Goal: Task Accomplishment & Management: Complete application form

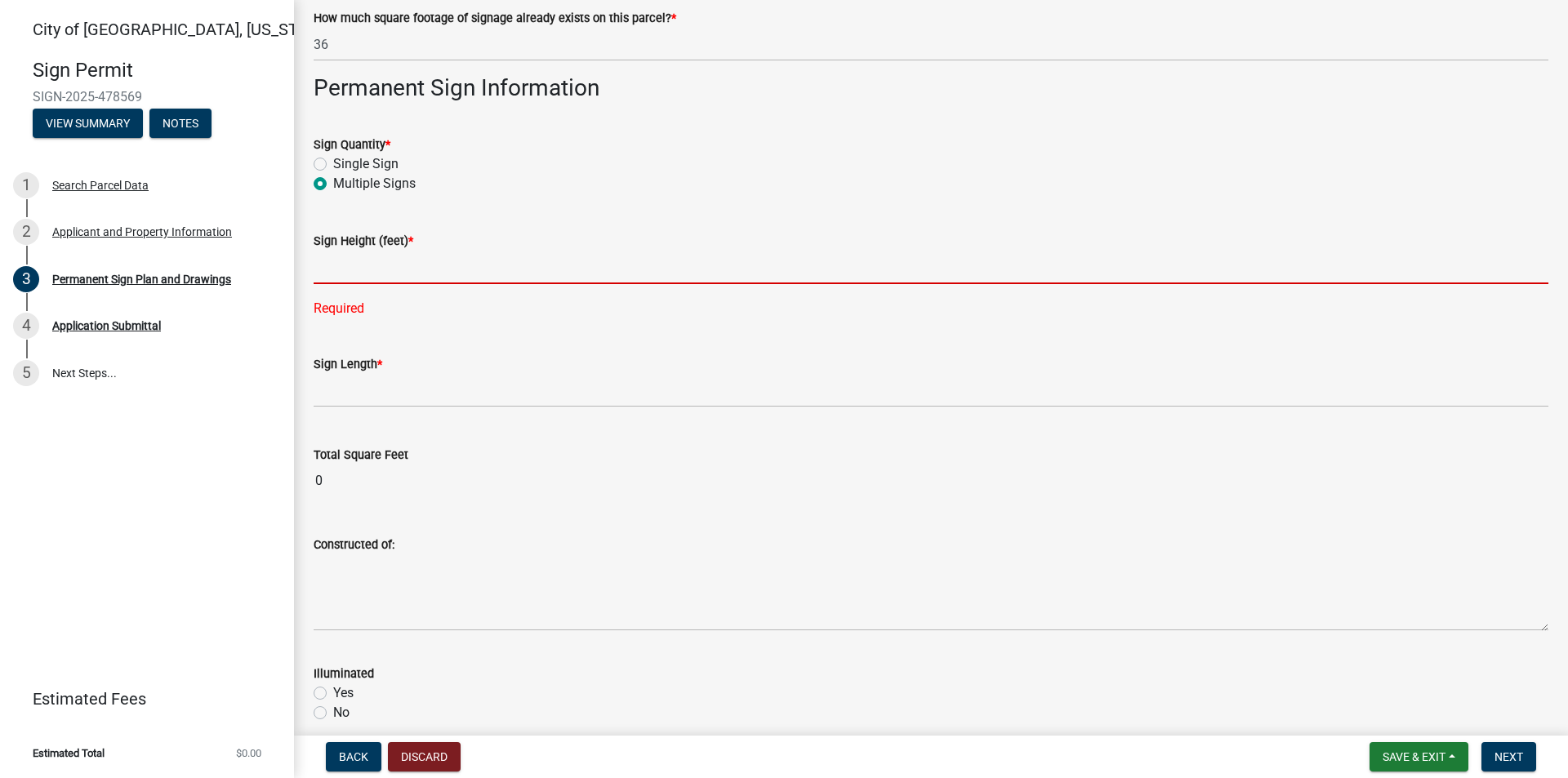
scroll to position [163, 0]
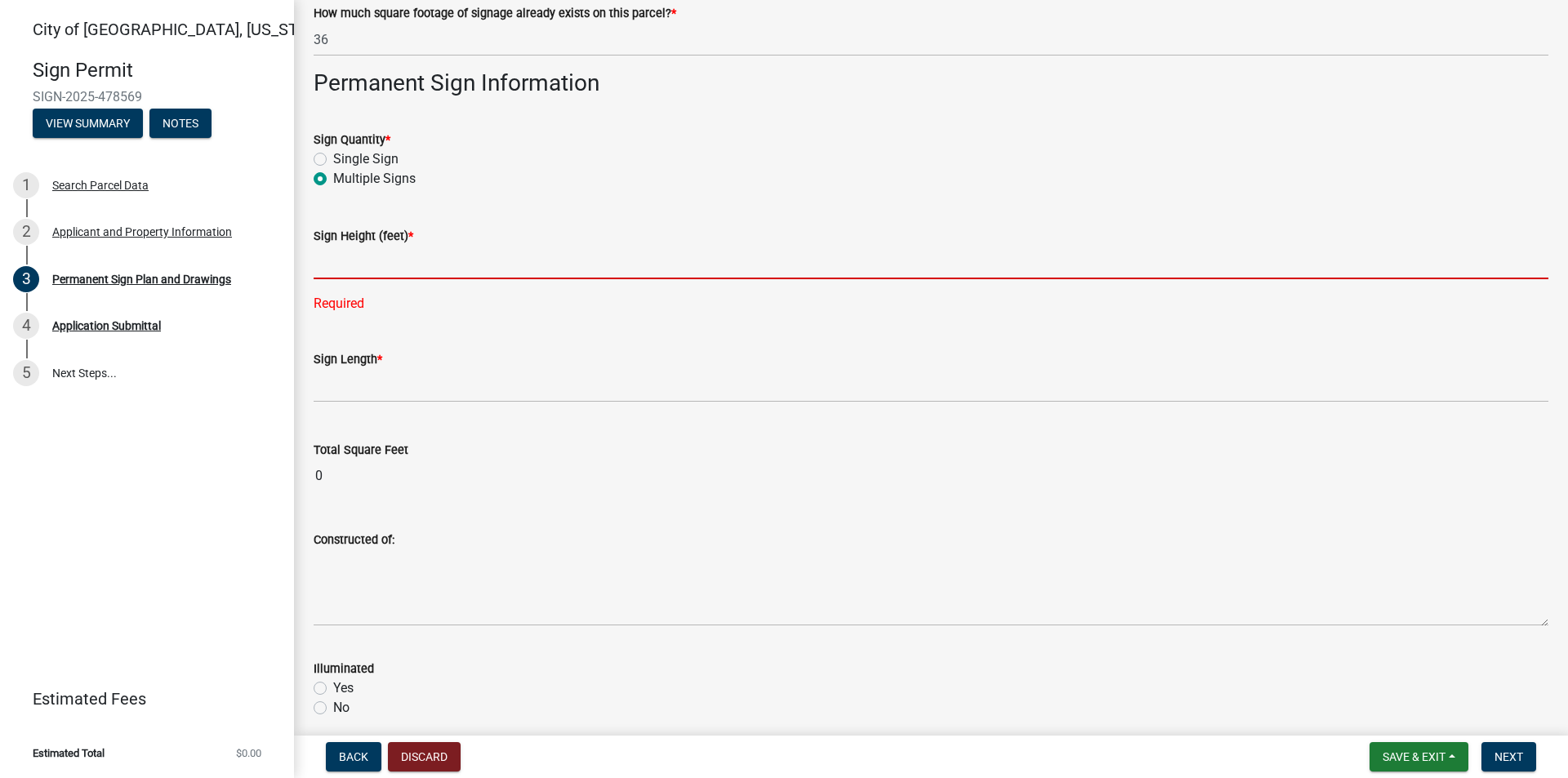
click at [381, 271] on input "text" at bounding box center [930, 262] width 1234 height 34
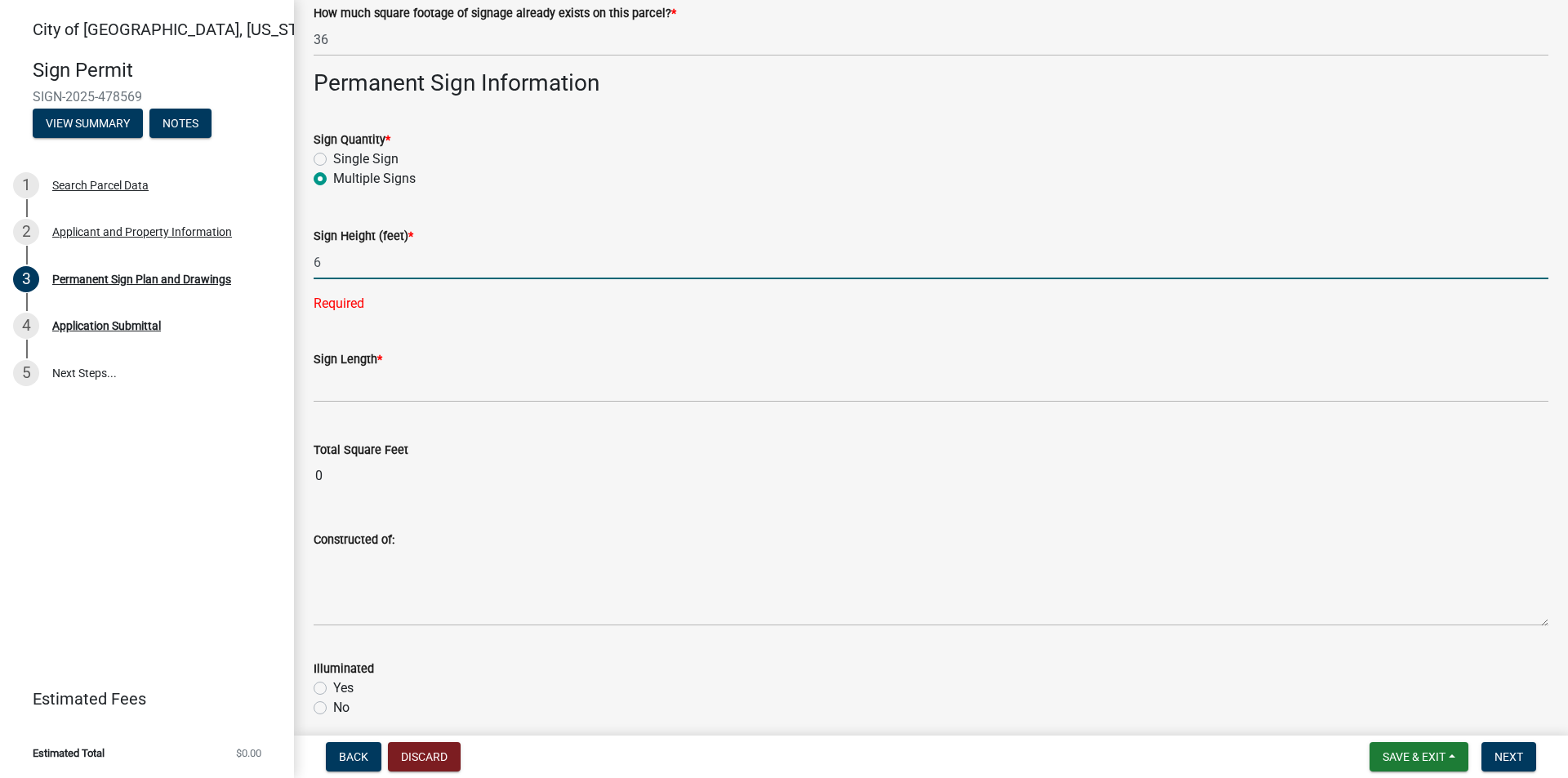
type input "6"
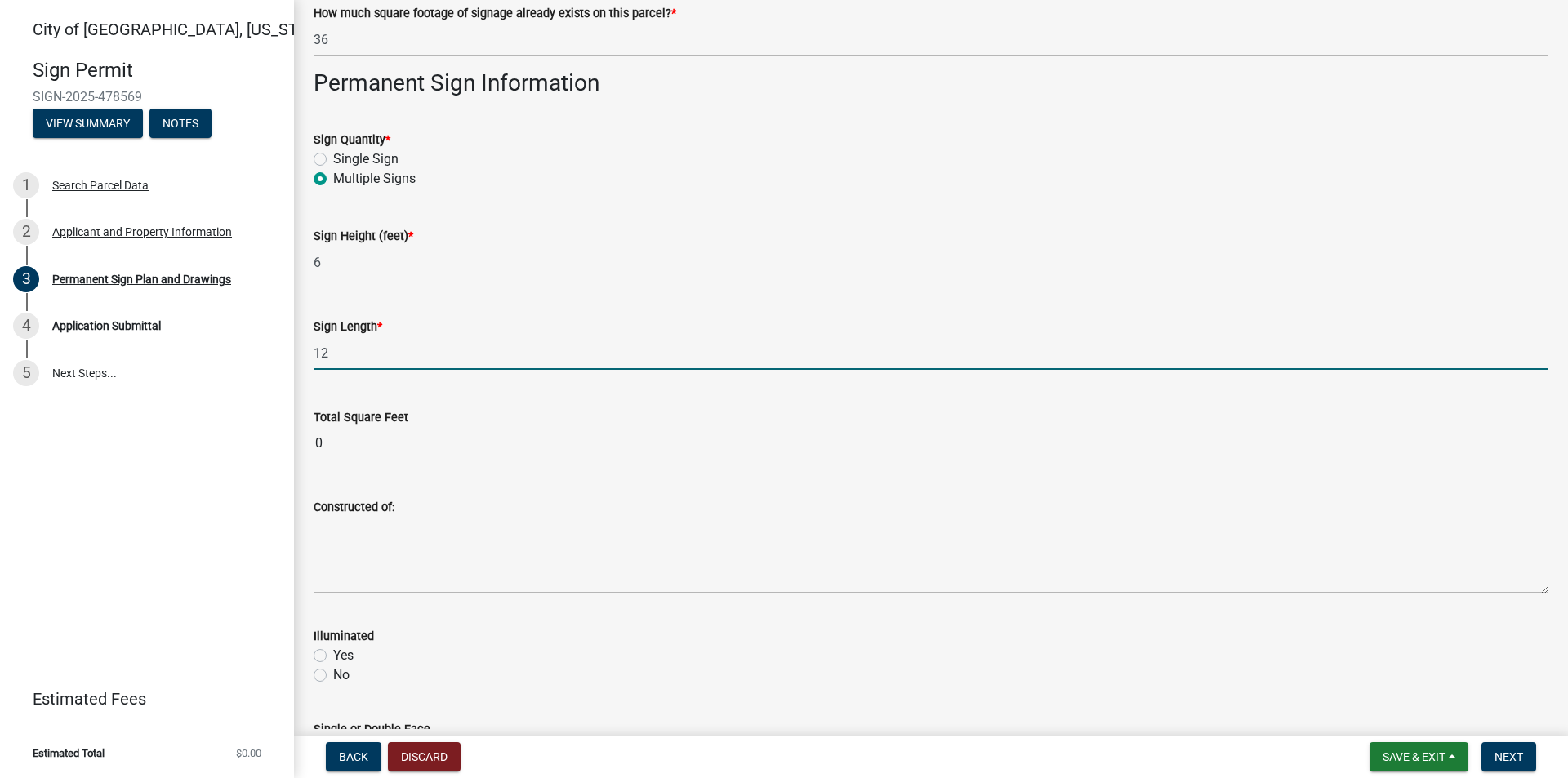
type input "12"
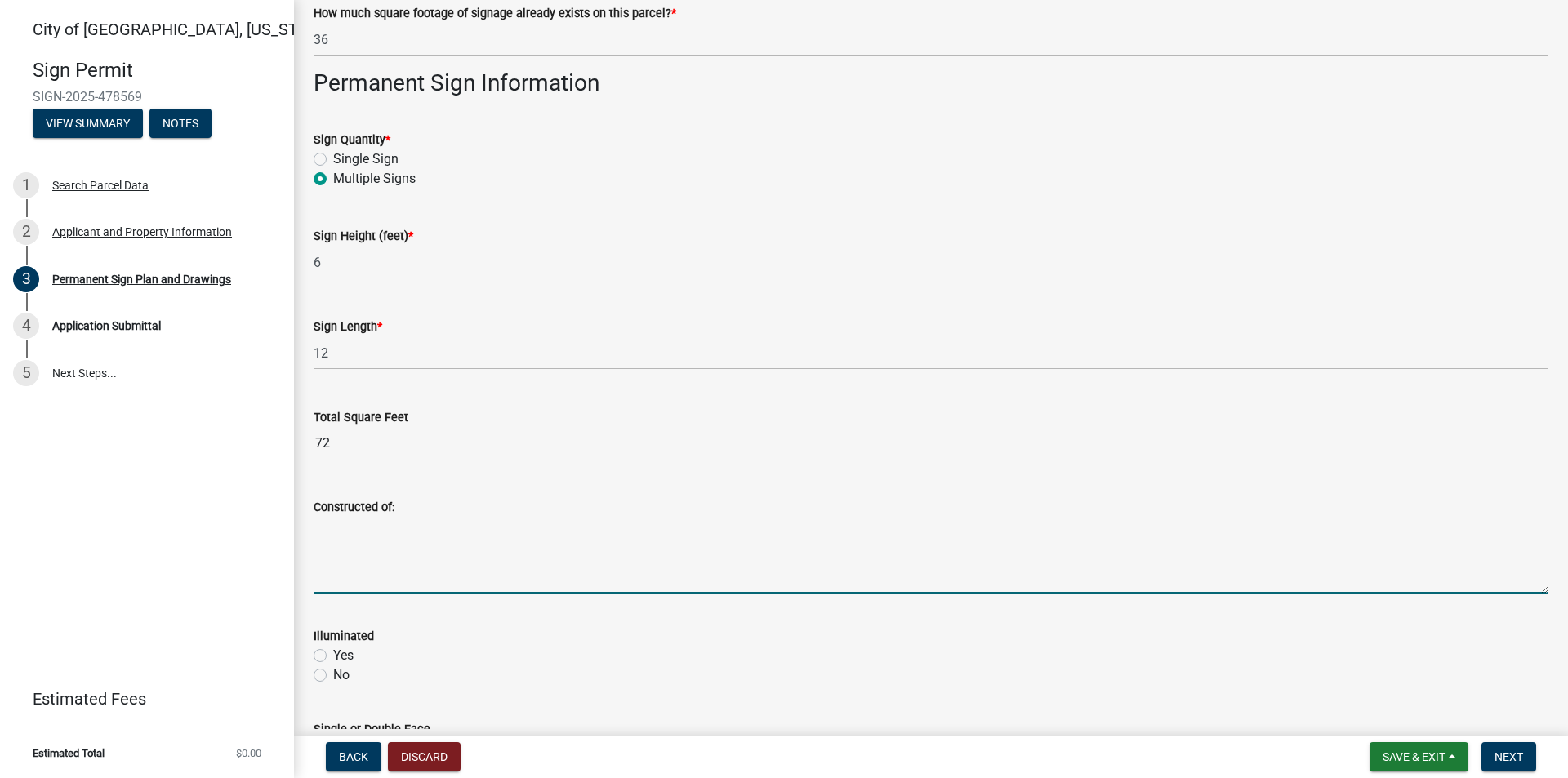
click at [350, 579] on textarea "Constructed of:" at bounding box center [930, 555] width 1234 height 76
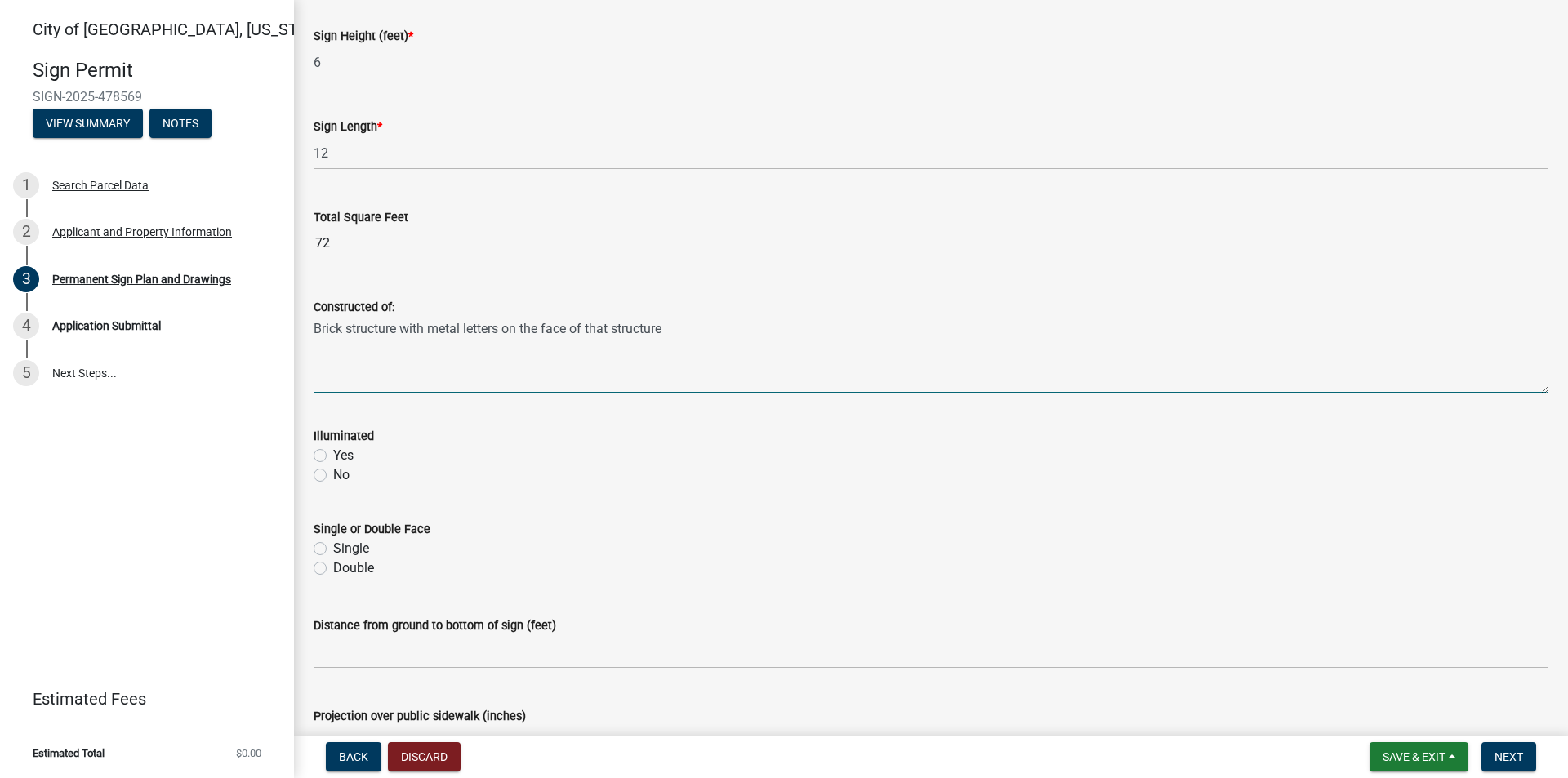
scroll to position [409, 0]
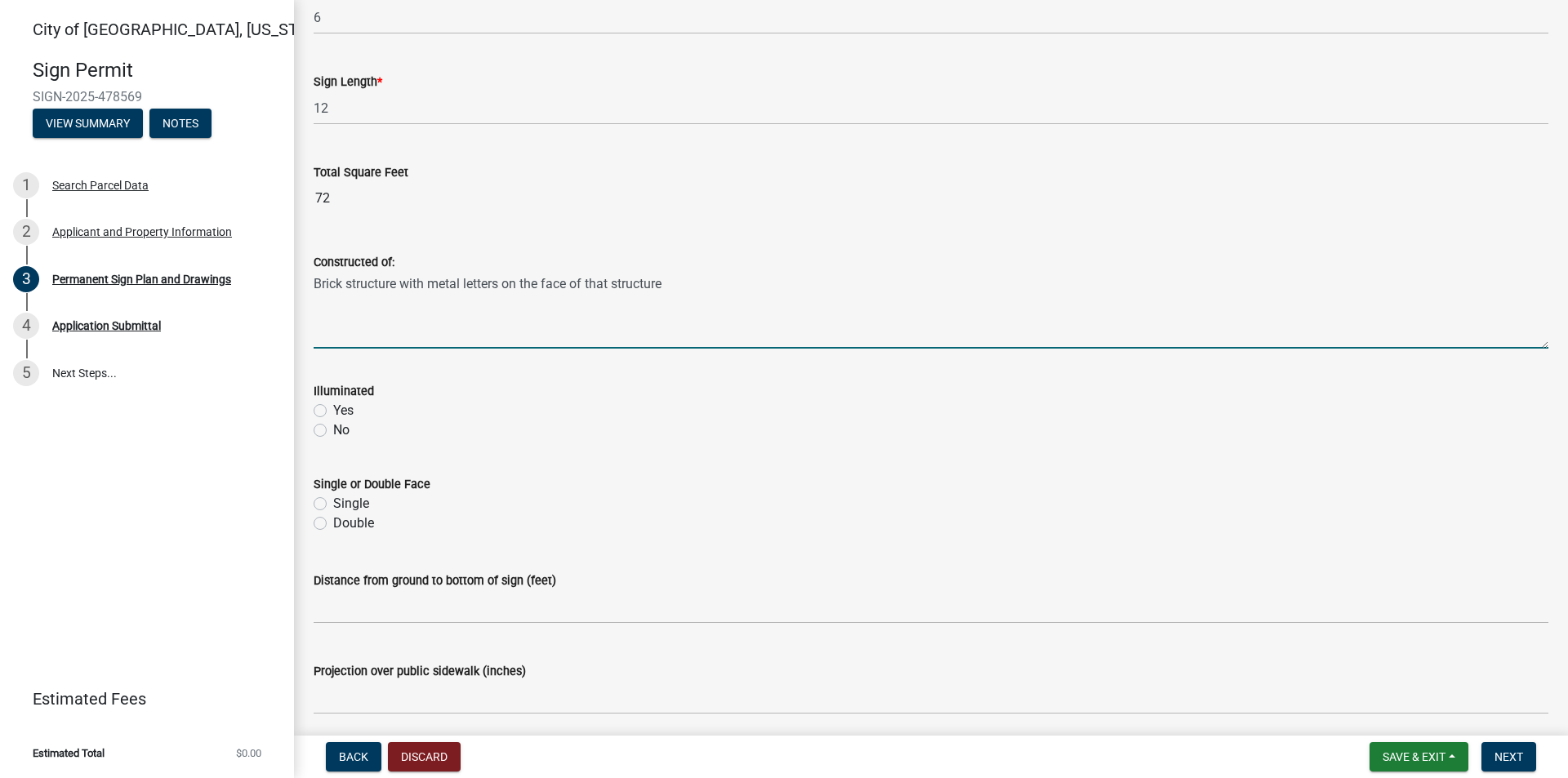
type textarea "Brick structure with metal letters on the face of that structure"
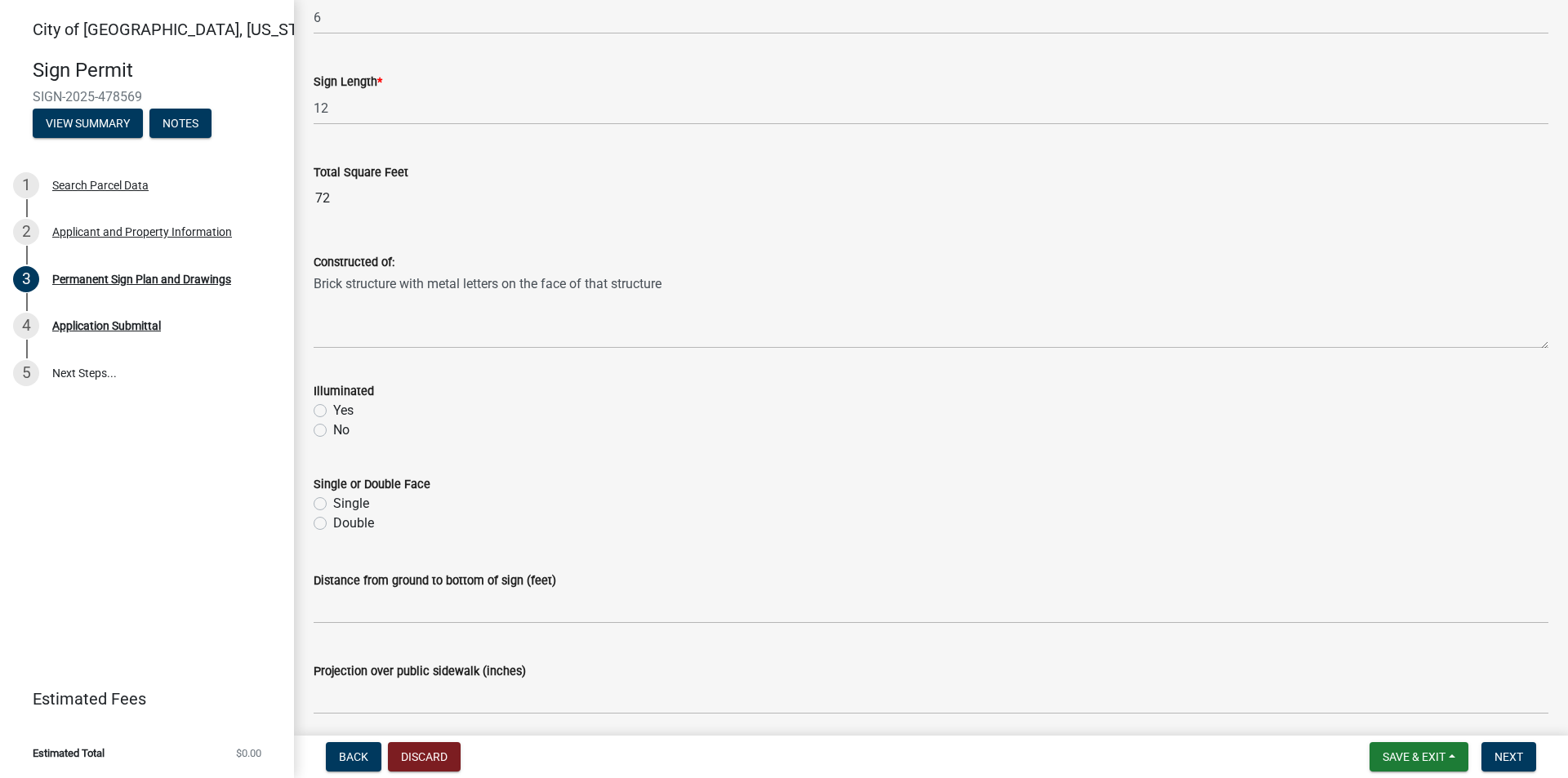
click at [333, 427] on label "No" at bounding box center [341, 430] width 17 height 20
click at [333, 427] on input "No" at bounding box center [338, 425] width 10 height 10
radio input "true"
click at [333, 521] on label "Double" at bounding box center [354, 523] width 41 height 20
click at [333, 521] on input "Double" at bounding box center [338, 519] width 10 height 10
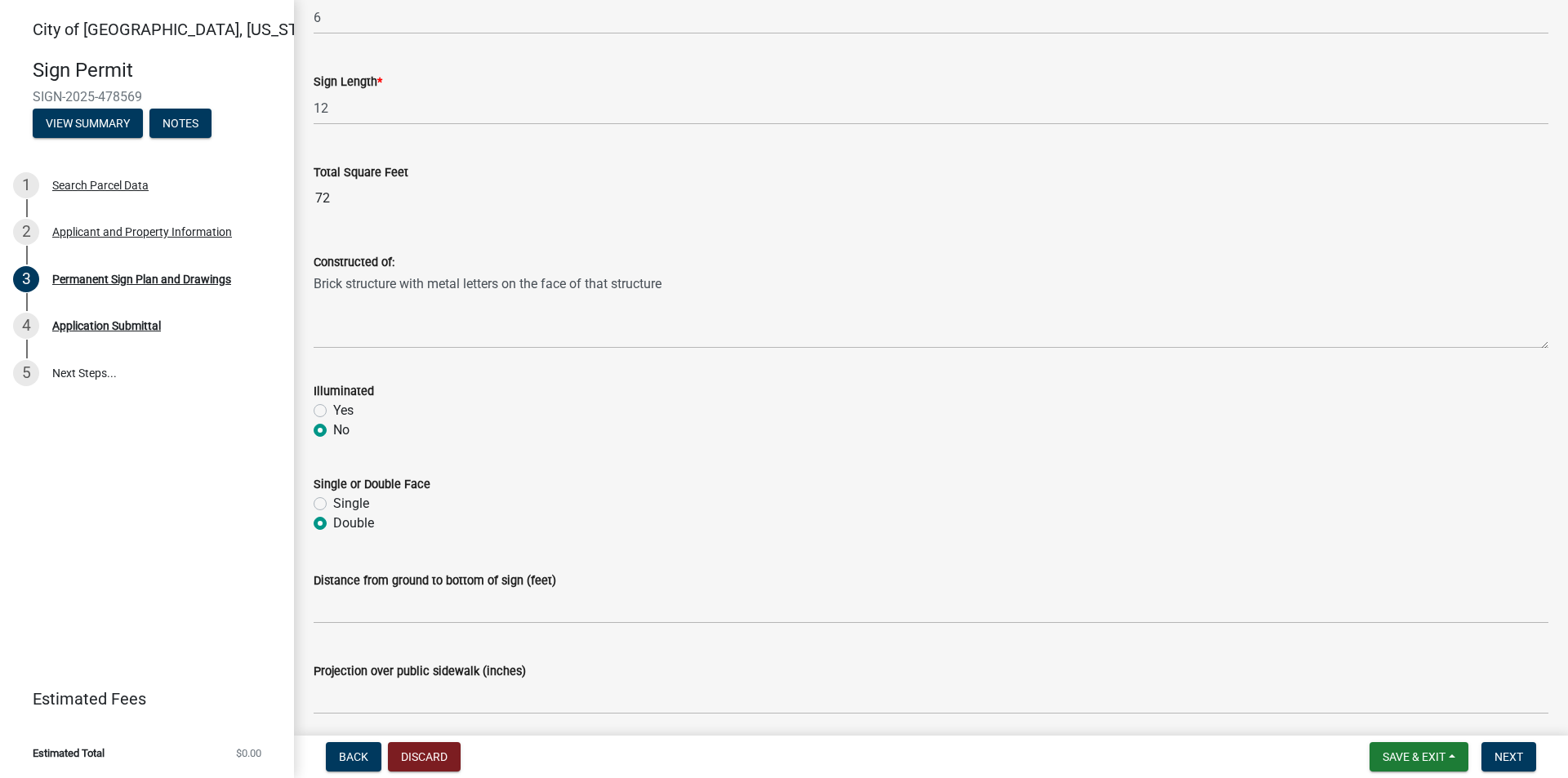
radio input "true"
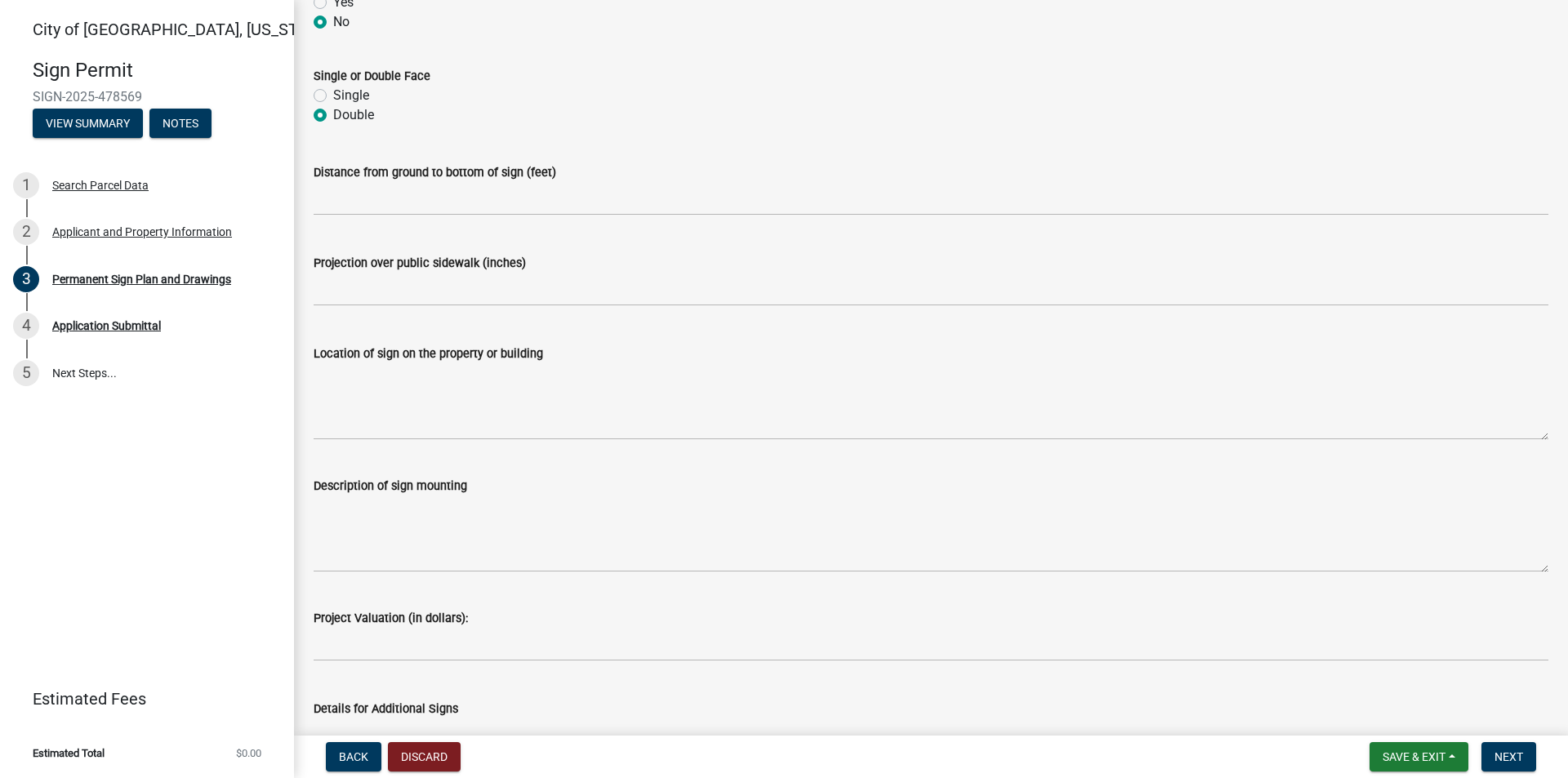
scroll to position [898, 0]
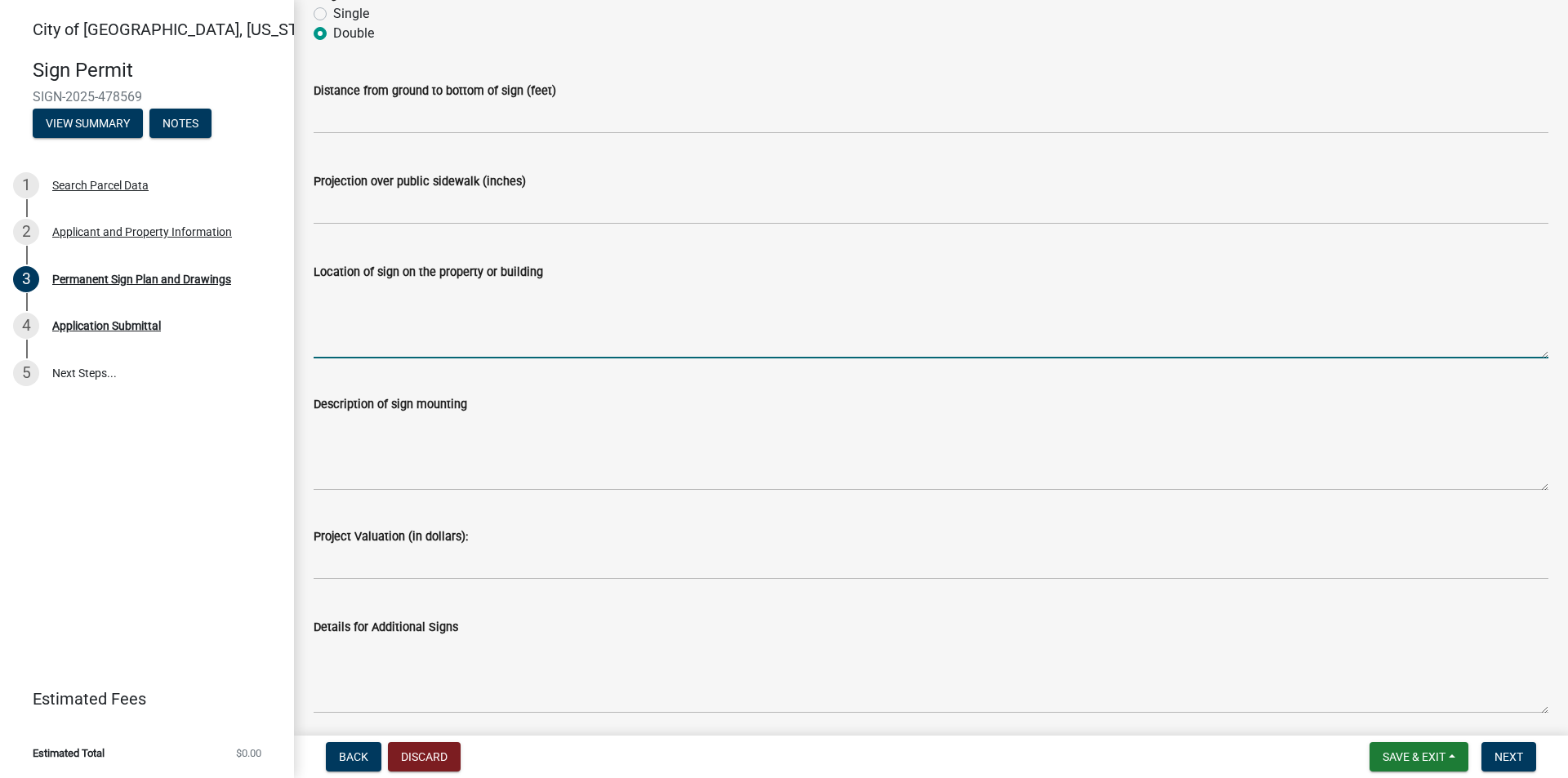
click at [384, 337] on textarea "Location of sign on the property or building" at bounding box center [930, 320] width 1234 height 76
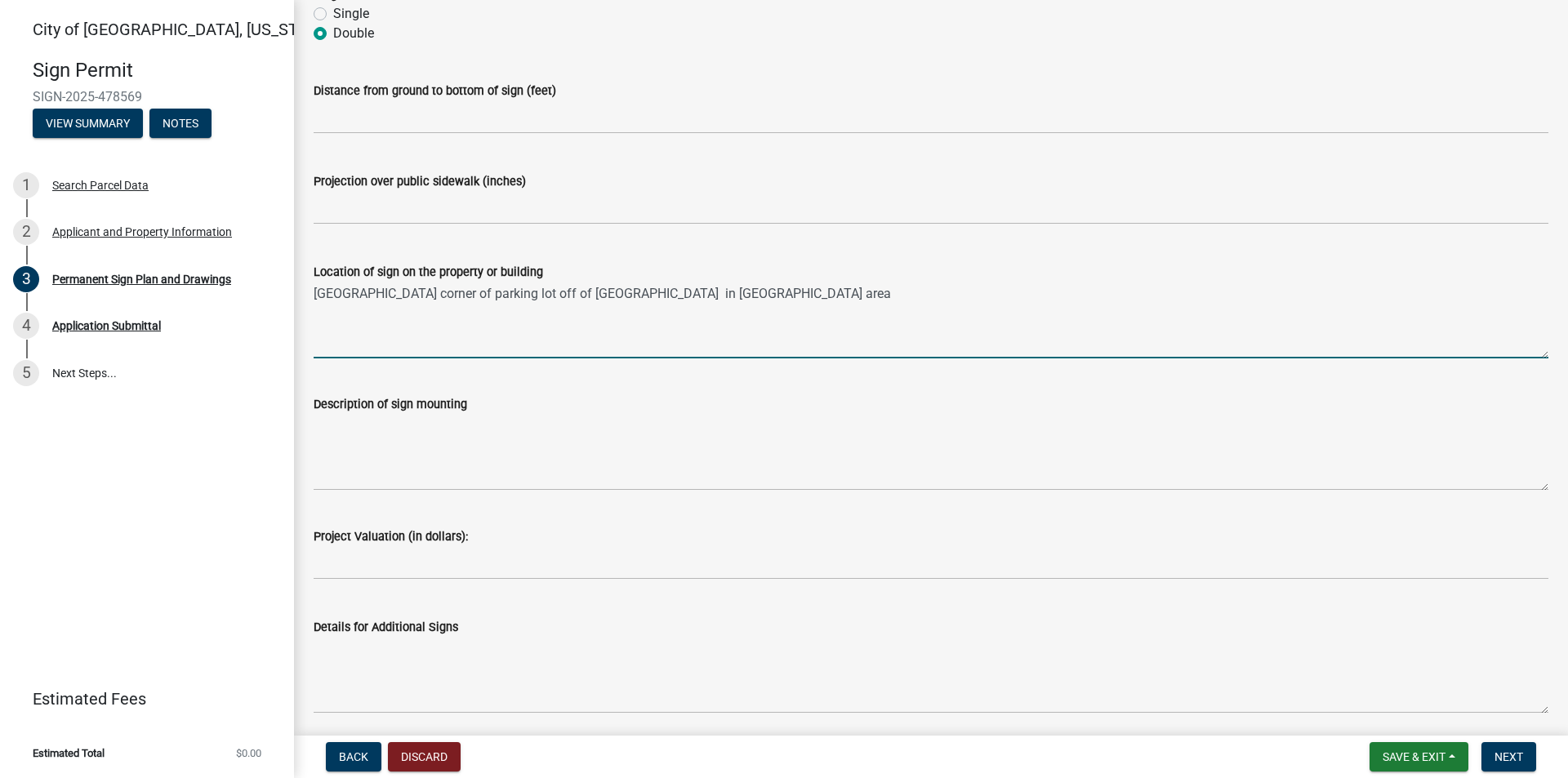
type textarea "[GEOGRAPHIC_DATA] corner of parking lot off of [GEOGRAPHIC_DATA] in [GEOGRAPHIC…"
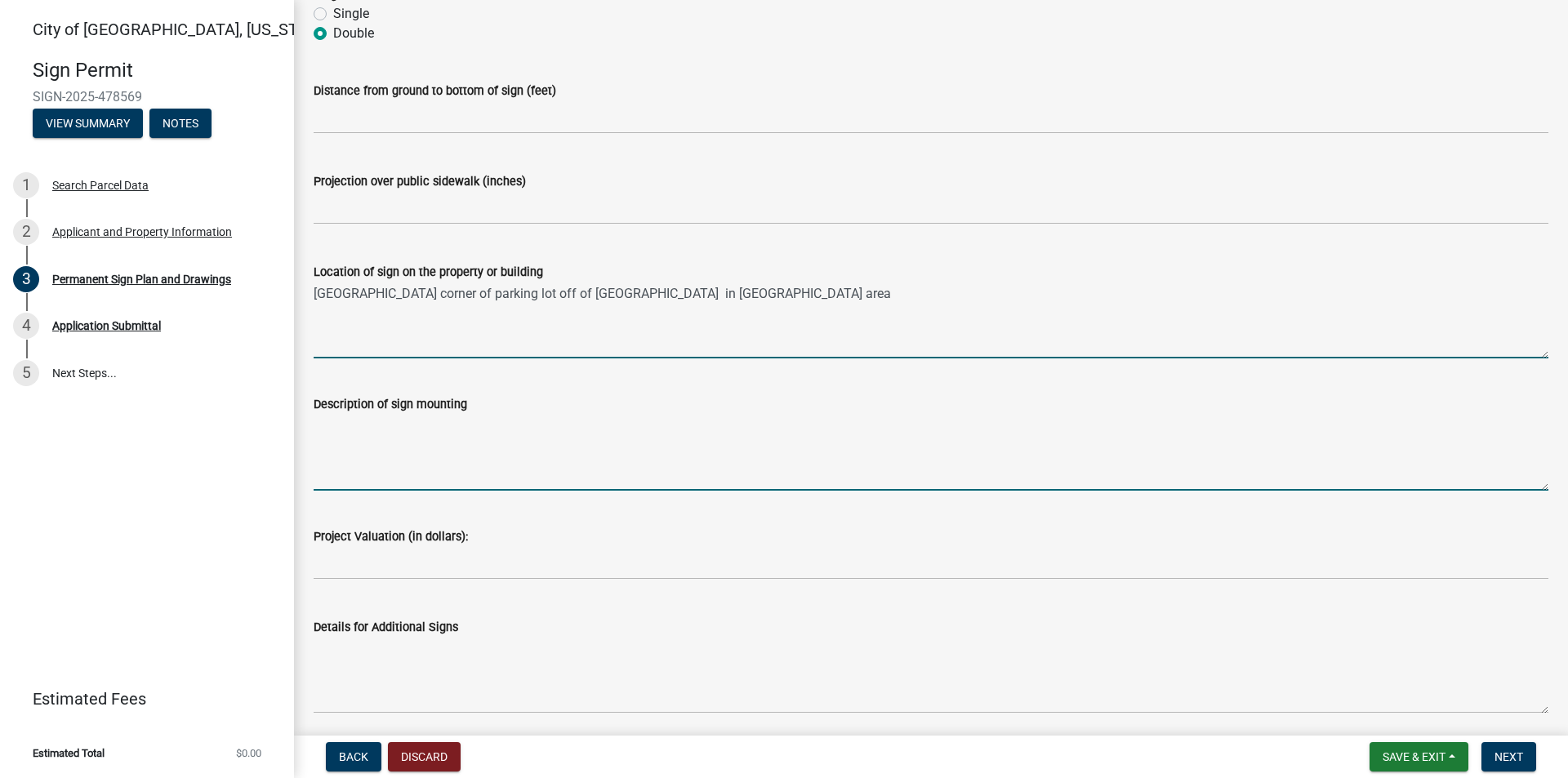
click at [387, 467] on textarea "Description of sign mounting" at bounding box center [930, 452] width 1234 height 76
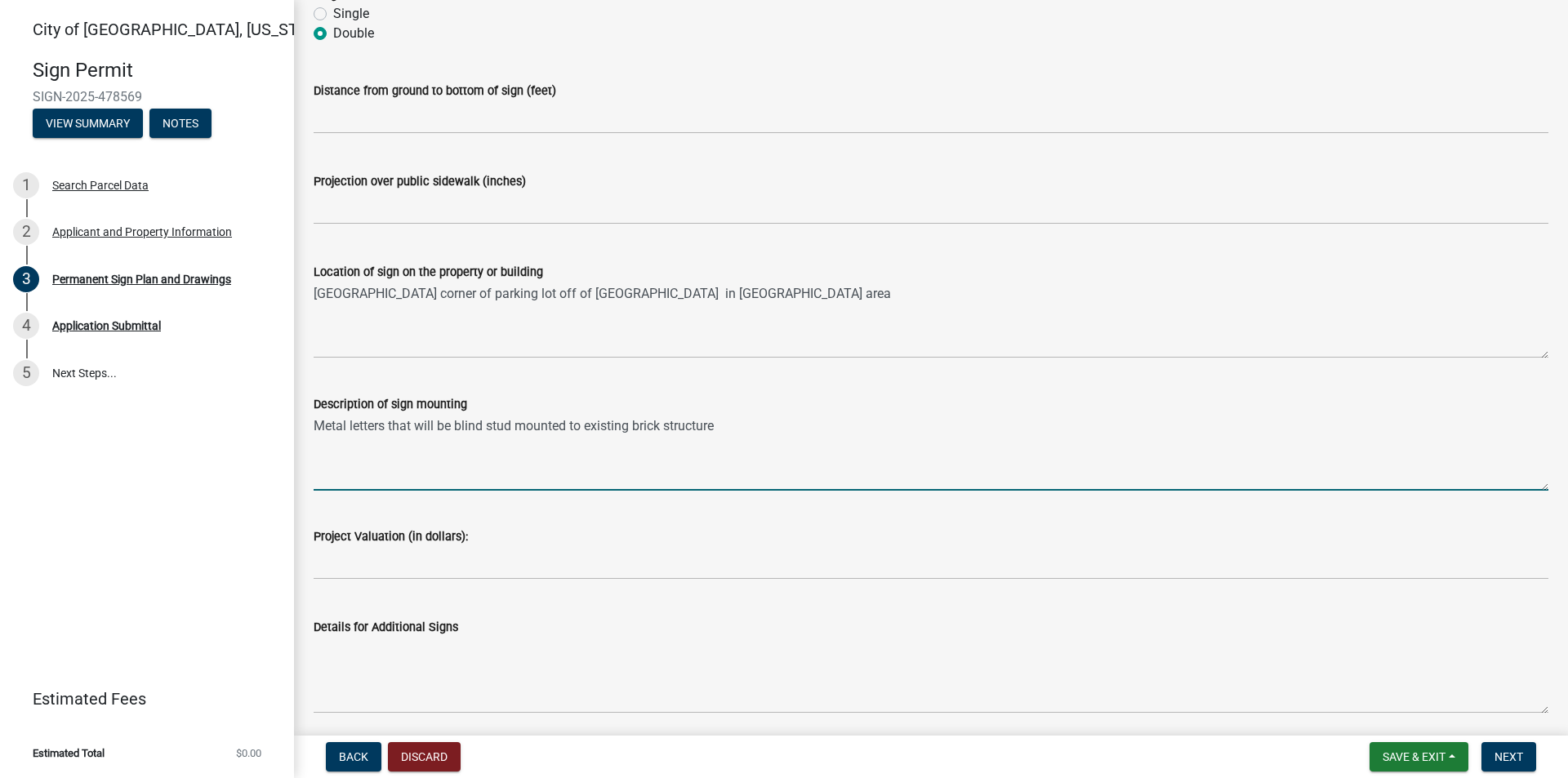
type textarea "Metal letters that will be blind stud mounted to existing brick structure"
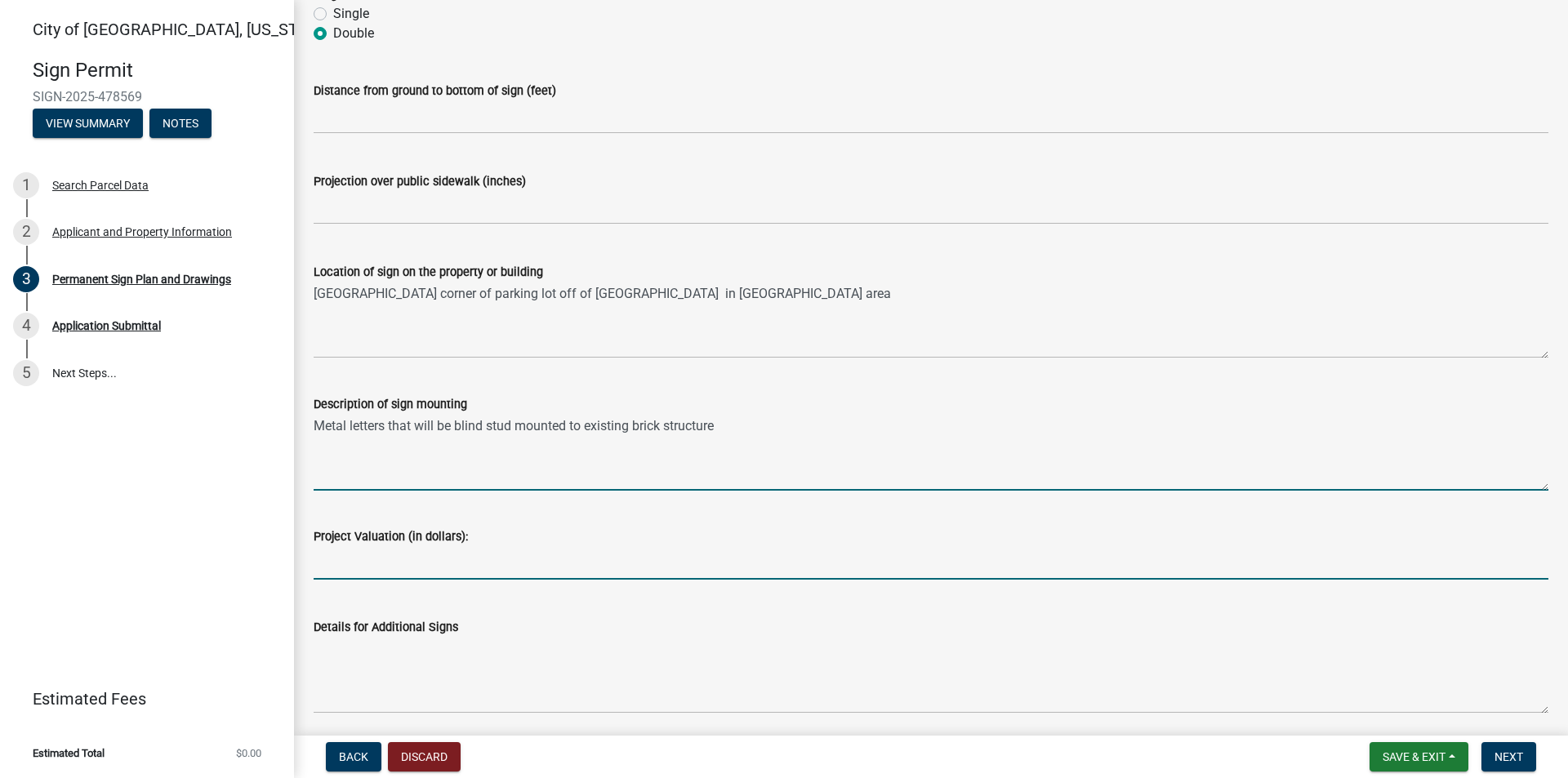
click at [369, 566] on input "text" at bounding box center [930, 563] width 1234 height 34
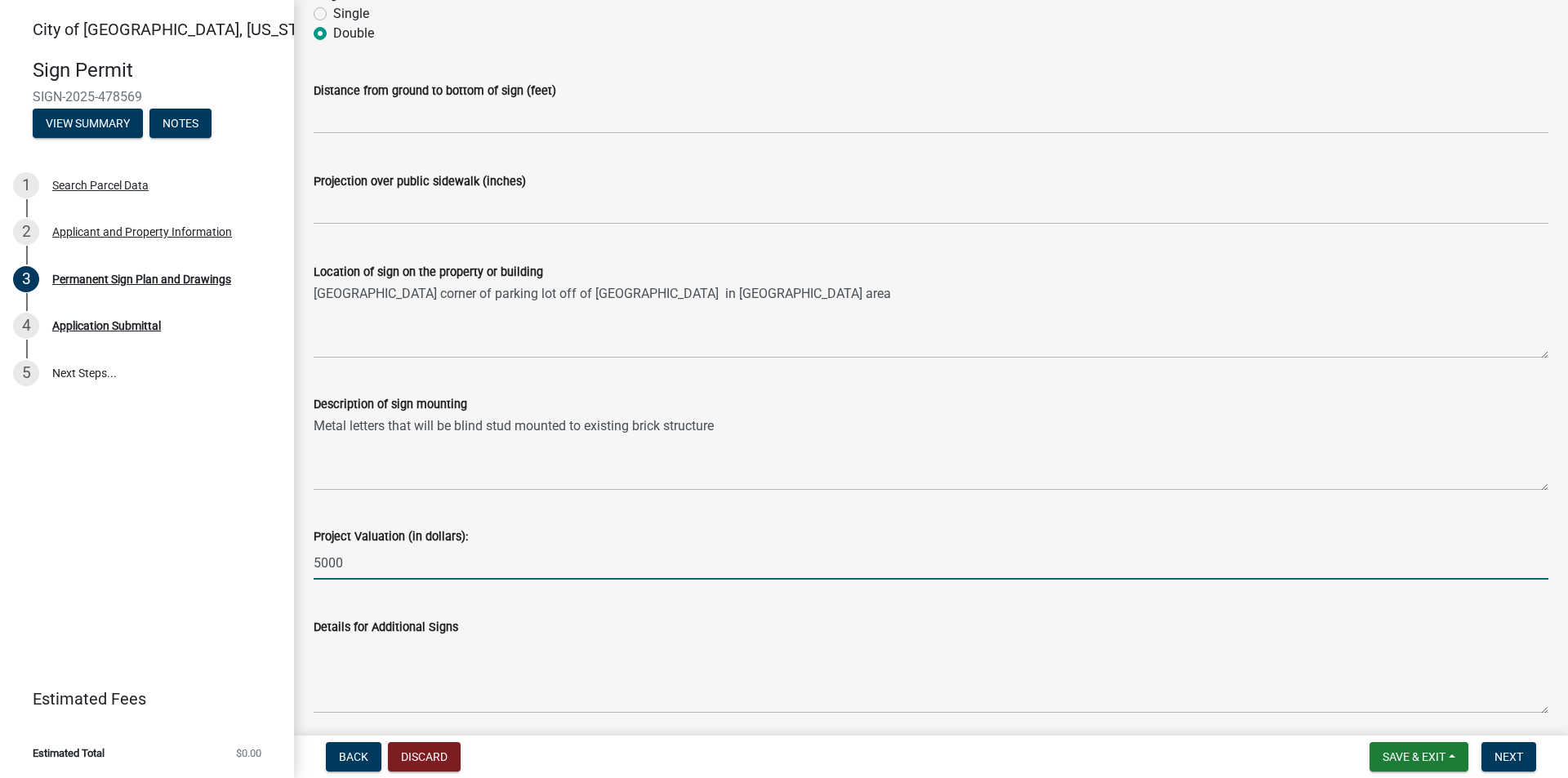
drag, startPoint x: 353, startPoint y: 563, endPoint x: 284, endPoint y: 553, distance: 69.7
click at [284, 553] on div "[GEOGRAPHIC_DATA], [US_STATE] Sign Permit SIGN-2025-478569 View Summary Notes 1…" at bounding box center [784, 389] width 1568 height 778
type input "6000"
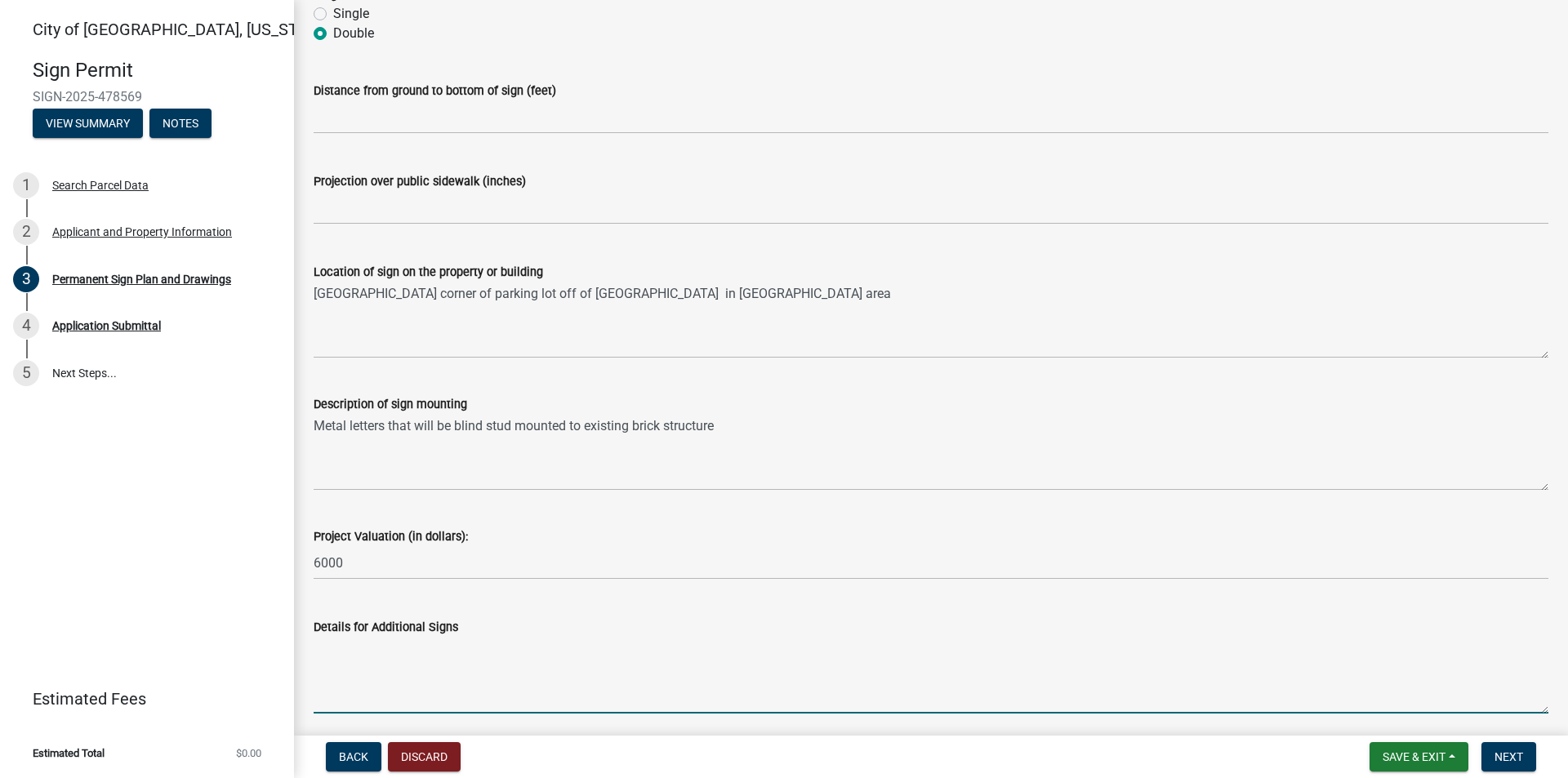
click at [422, 709] on textarea "Details for Additional Signs" at bounding box center [930, 675] width 1234 height 76
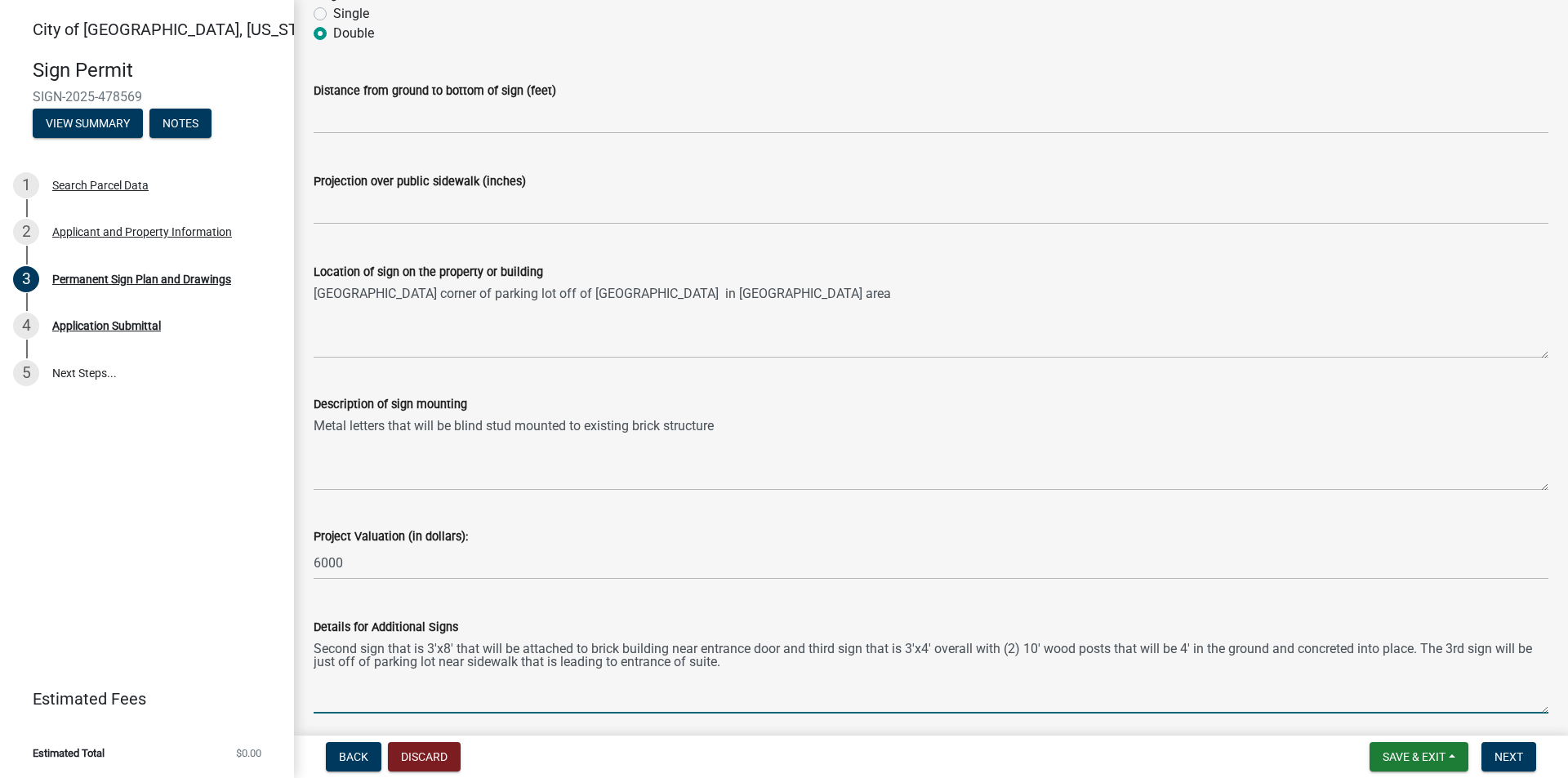
type textarea "Second sign that is 3'x8' that will be attached to brick building near entrance…"
click at [1471, 759] on form "Save & Exit Save Save & Exit Next" at bounding box center [1452, 757] width 180 height 30
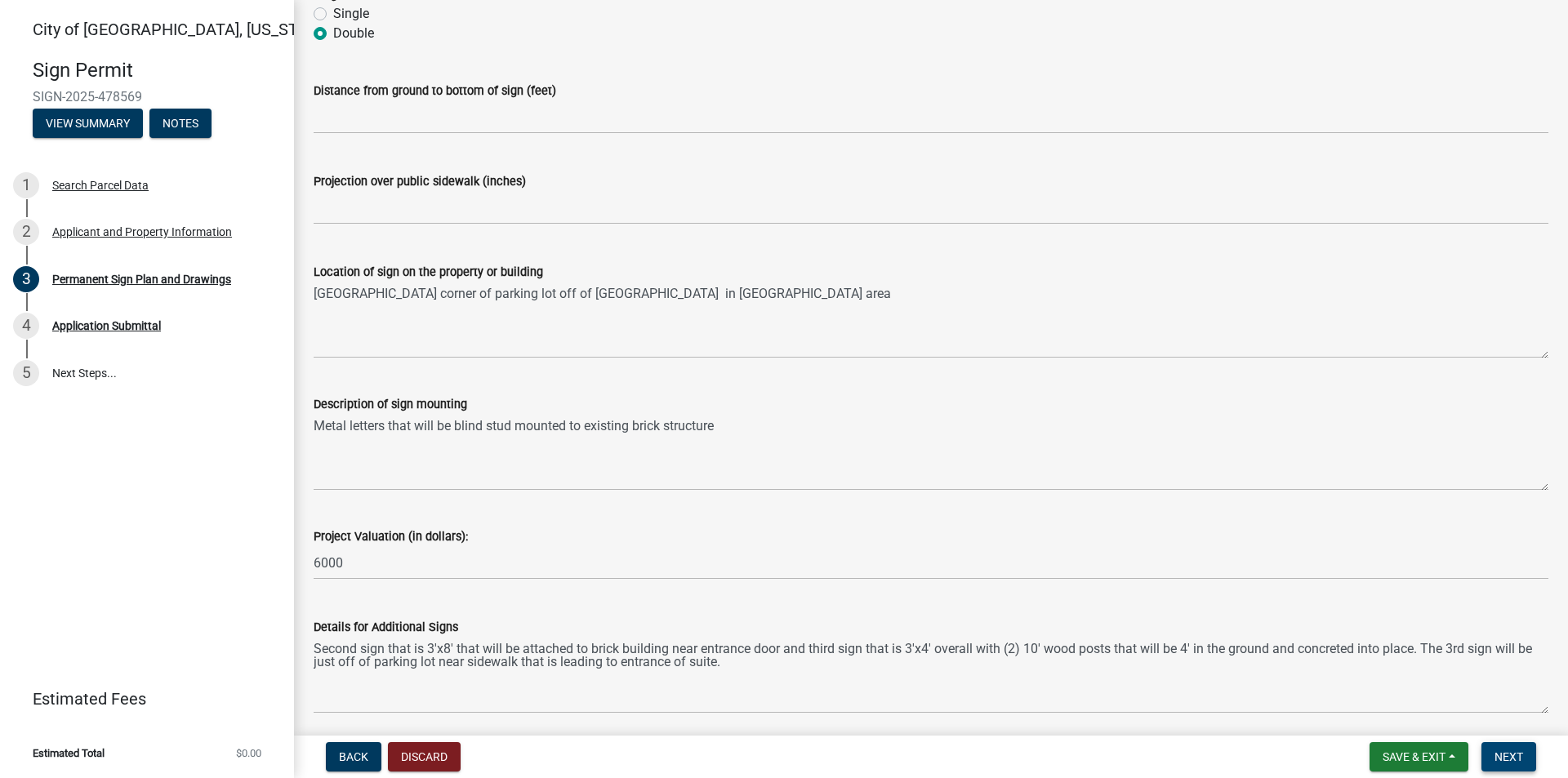
click at [1497, 753] on span "Next" at bounding box center [1508, 757] width 29 height 13
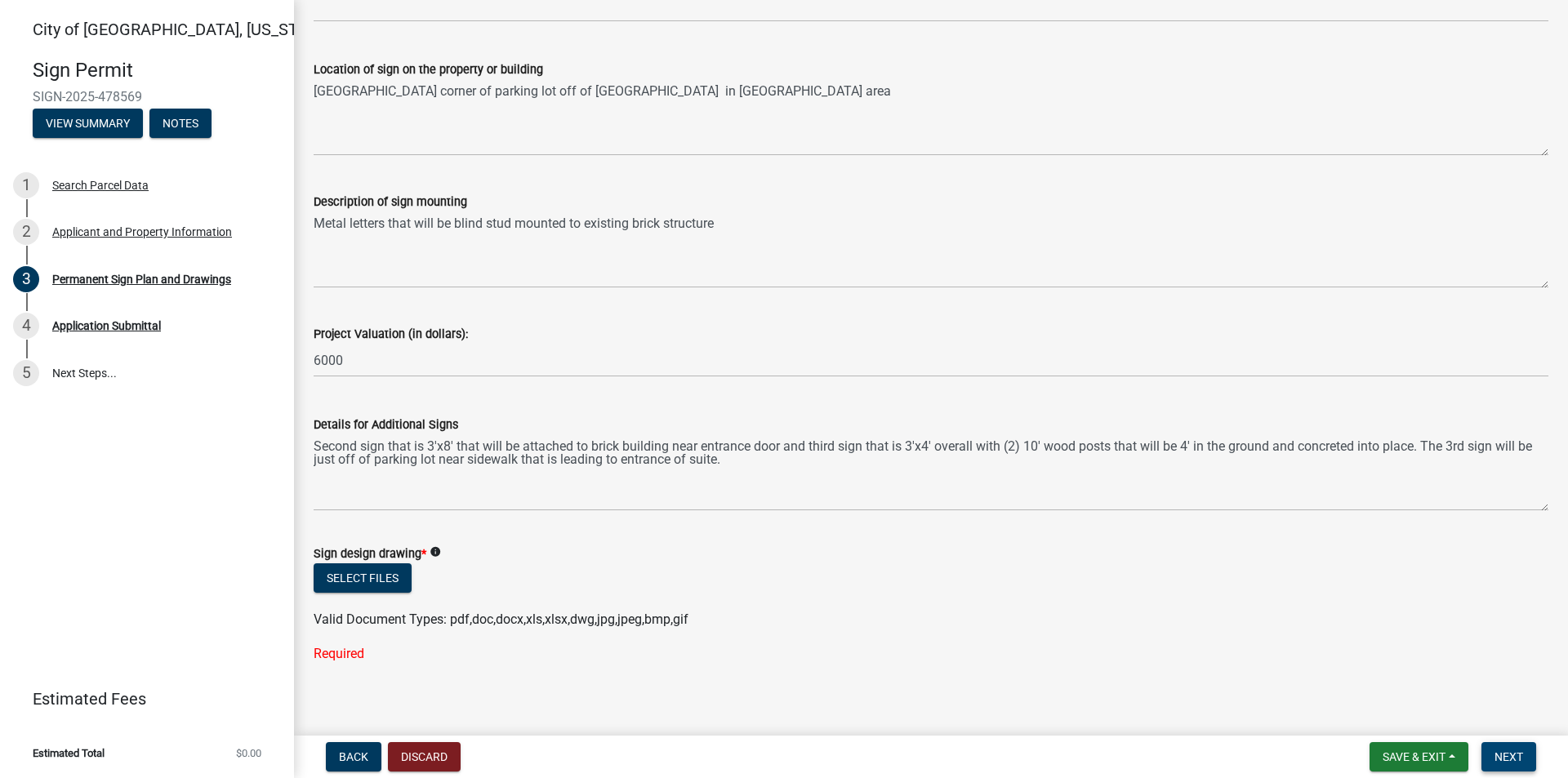
scroll to position [1112, 0]
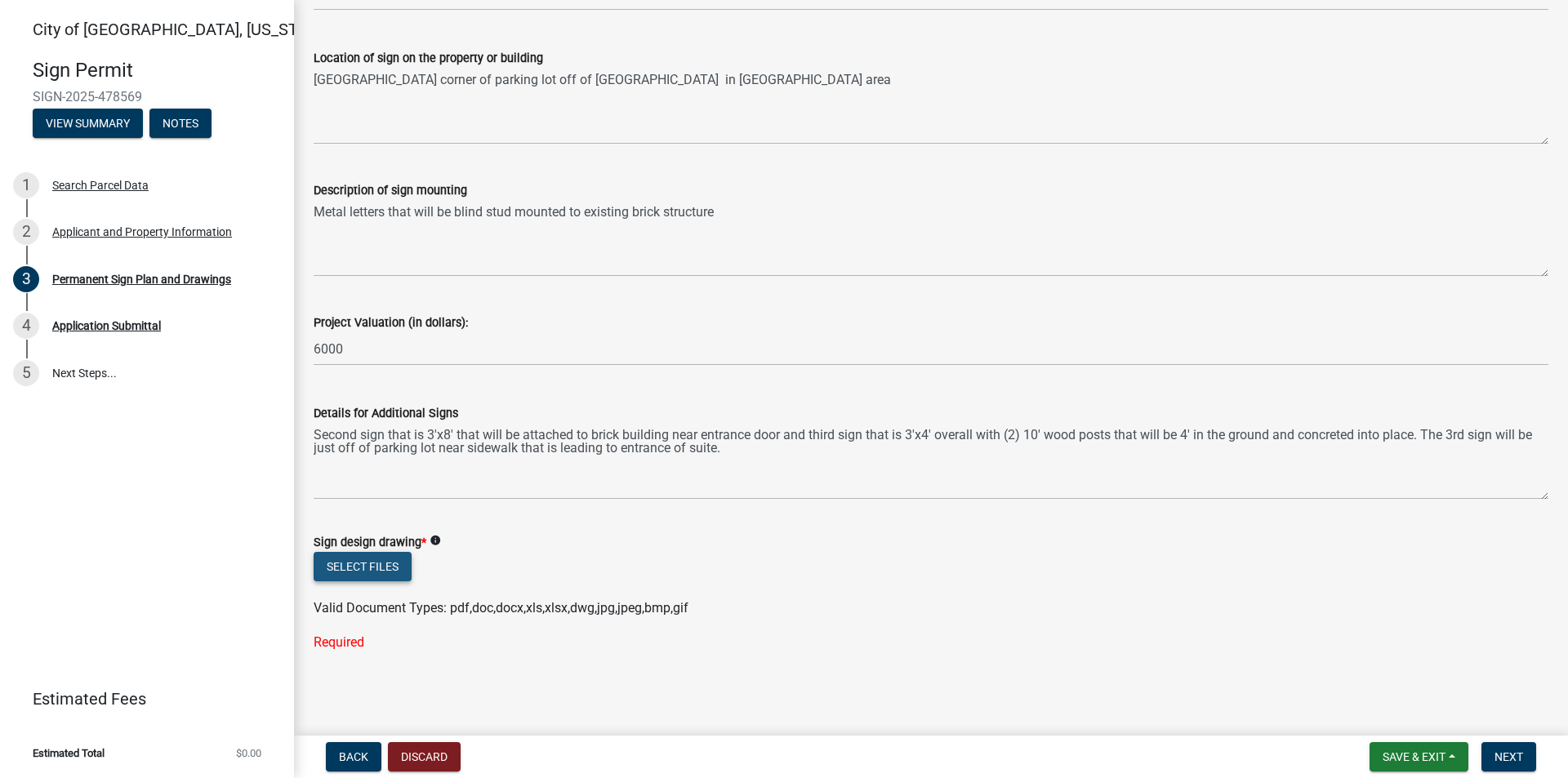
click at [390, 570] on button "Select files" at bounding box center [362, 567] width 98 height 30
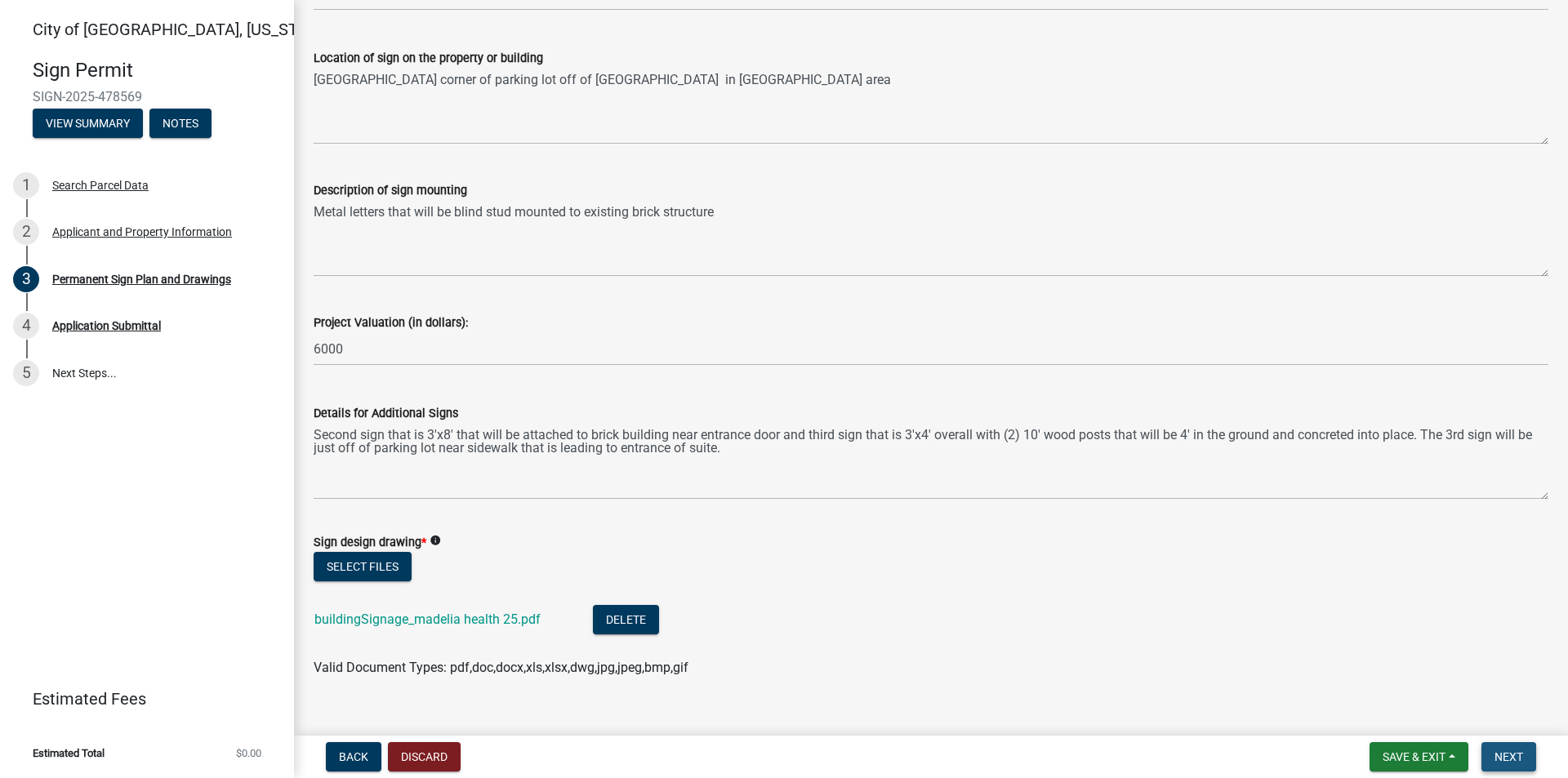
click at [1508, 749] on button "Next" at bounding box center [1508, 757] width 55 height 30
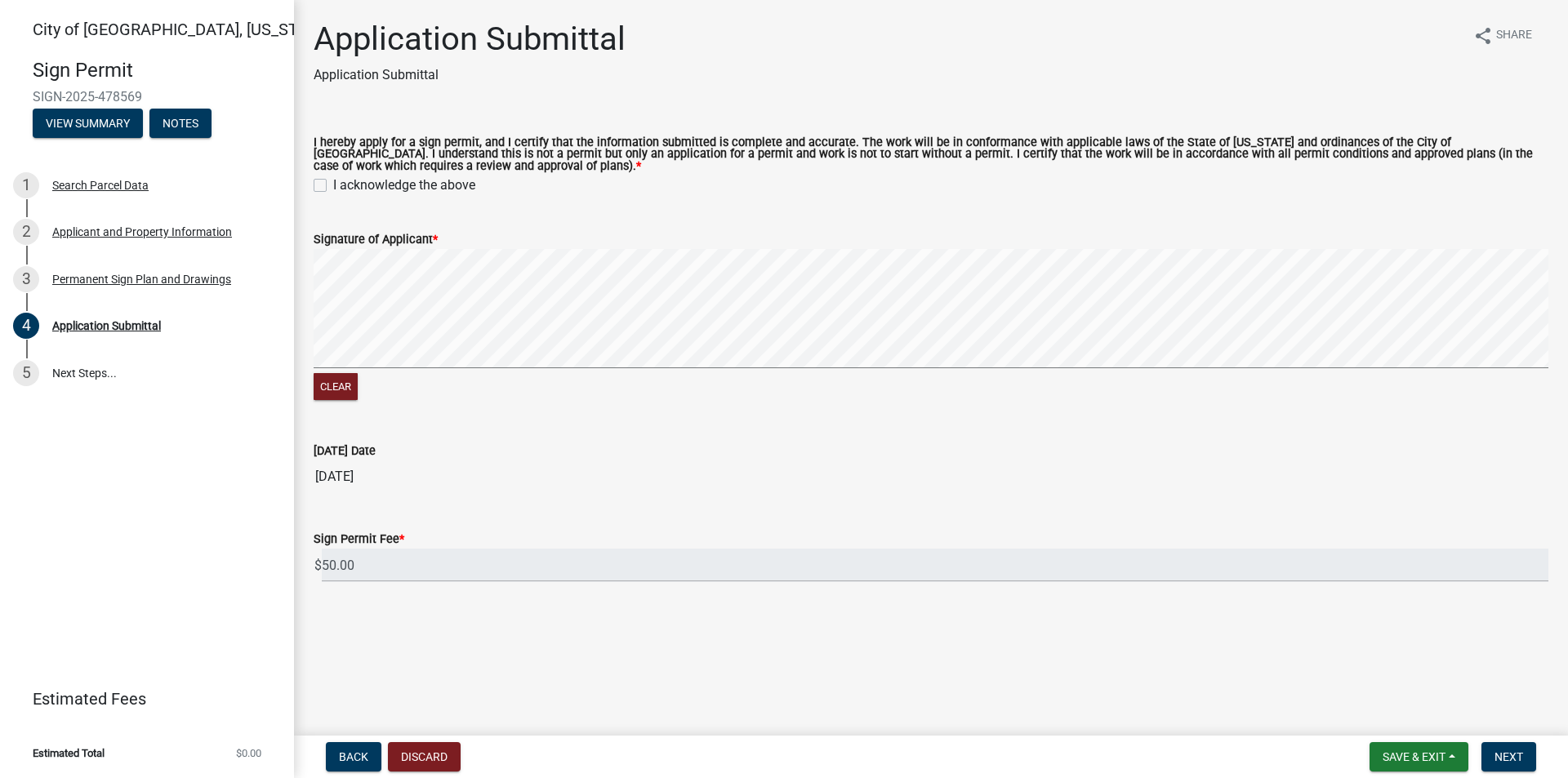
click at [333, 188] on label "I acknowledge the above" at bounding box center [404, 185] width 142 height 20
click at [333, 187] on input "I acknowledge the above" at bounding box center [338, 180] width 10 height 10
checkbox input "true"
click at [523, 380] on div "Clear" at bounding box center [930, 326] width 1234 height 155
click at [733, 389] on div "Clear" at bounding box center [930, 326] width 1234 height 155
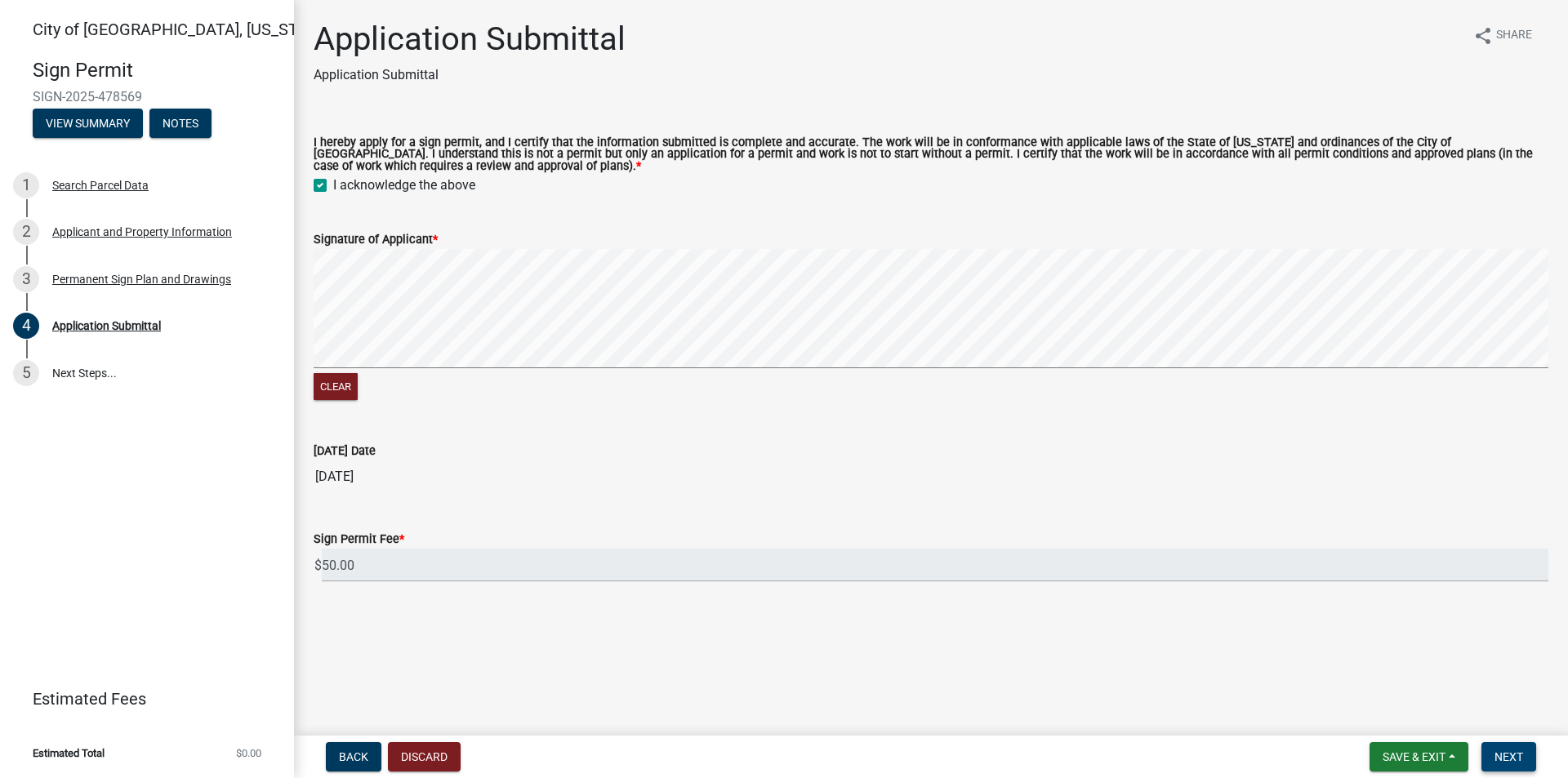
click at [1492, 752] on button "Next" at bounding box center [1508, 757] width 55 height 30
